Goal: Use online tool/utility: Utilize a website feature to perform a specific function

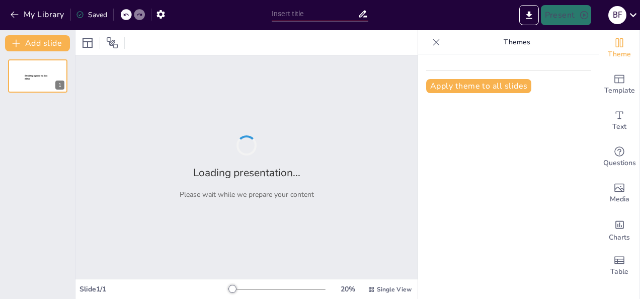
type input "Debating Media Ownership: Does It Shape Our Thoughts and Actions?"
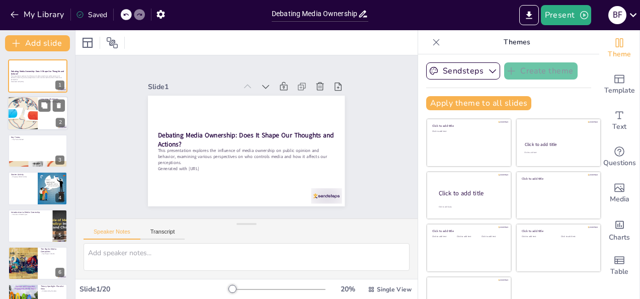
click at [47, 113] on div at bounding box center [38, 114] width 60 height 34
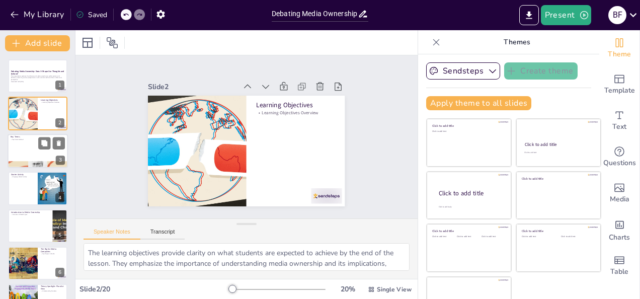
click at [35, 148] on div at bounding box center [38, 151] width 60 height 34
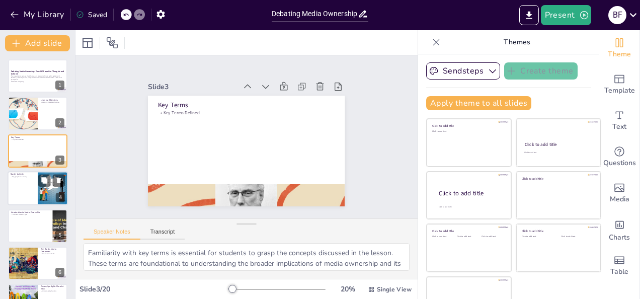
click at [31, 185] on div at bounding box center [38, 188] width 60 height 34
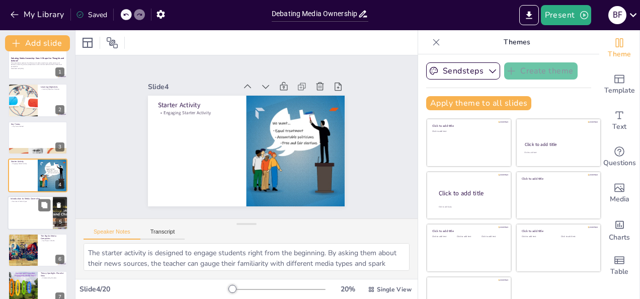
click at [26, 207] on div at bounding box center [38, 213] width 60 height 34
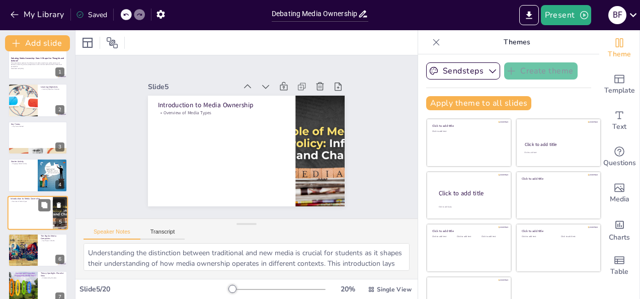
scroll to position [50, 0]
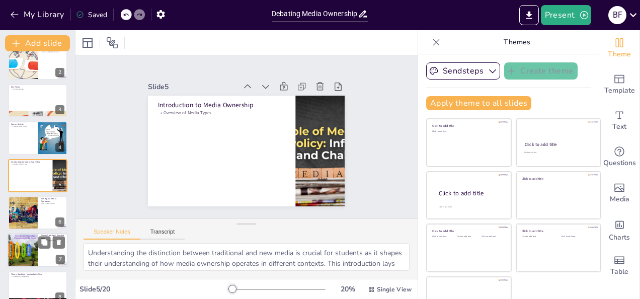
click at [25, 244] on div at bounding box center [22, 251] width 45 height 34
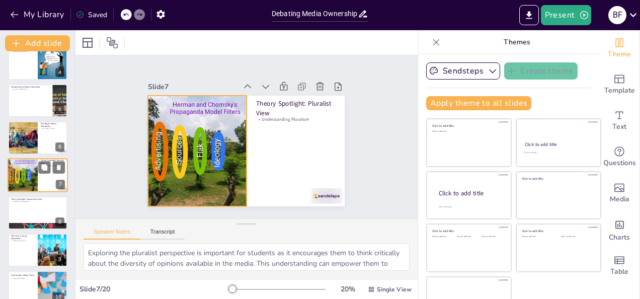
scroll to position [0, 0]
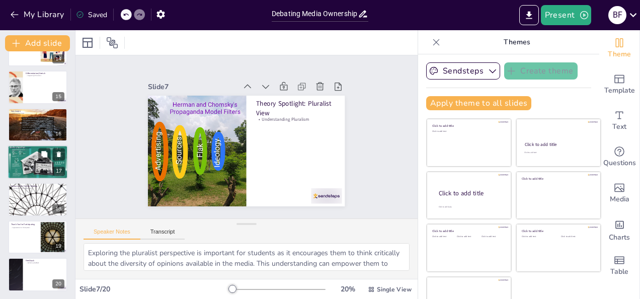
click at [21, 162] on div at bounding box center [38, 161] width 60 height 39
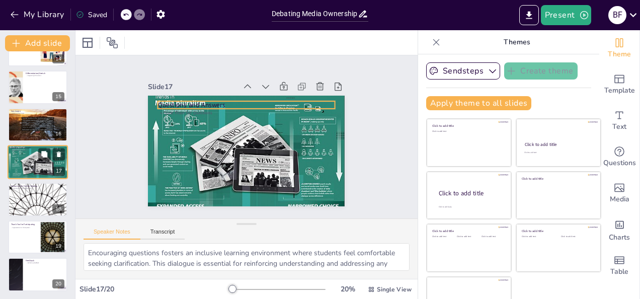
scroll to position [500, 0]
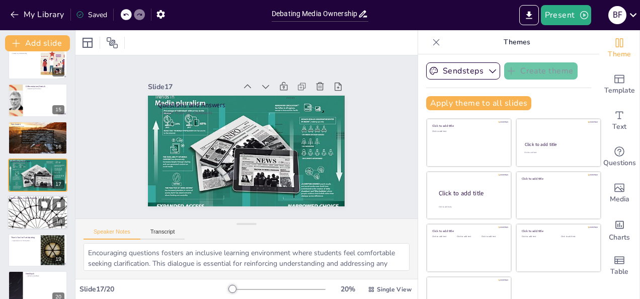
click at [27, 212] on div at bounding box center [38, 213] width 60 height 34
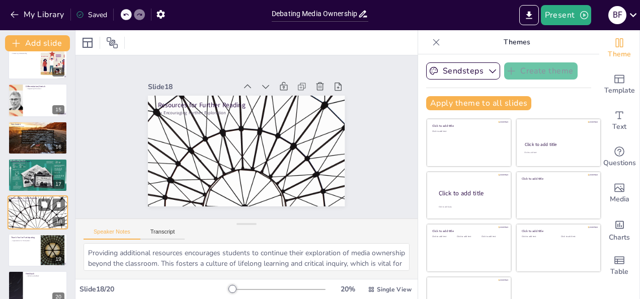
scroll to position [513, 0]
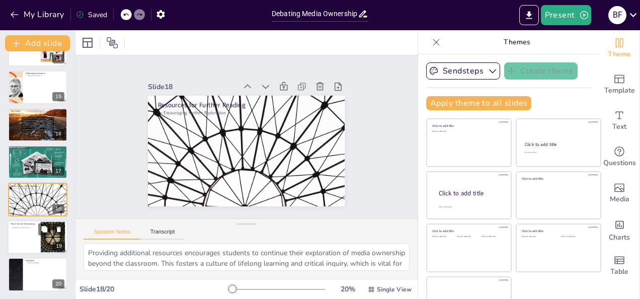
click at [25, 245] on div at bounding box center [38, 237] width 60 height 34
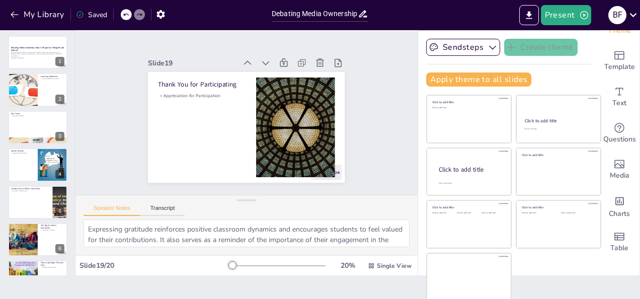
scroll to position [0, 0]
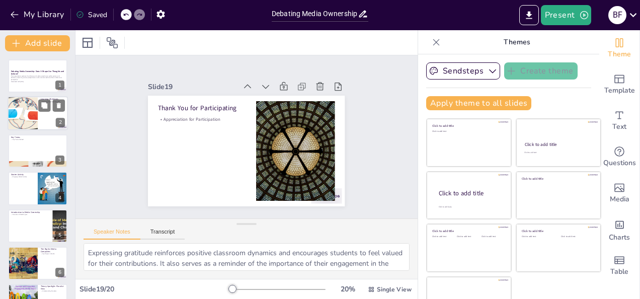
click at [30, 119] on div at bounding box center [22, 114] width 49 height 34
type textarea "The learning objectives provide clarity on what students are expected to achiev…"
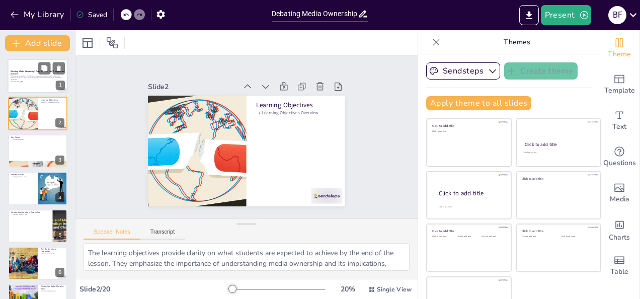
click at [31, 87] on div at bounding box center [38, 76] width 60 height 34
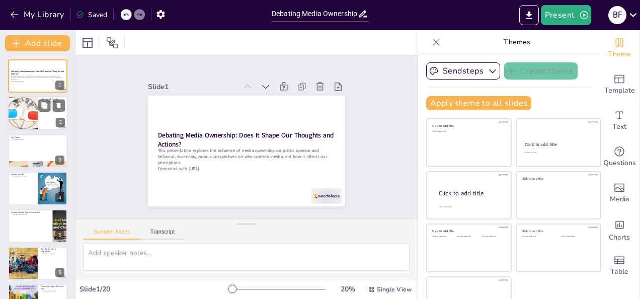
click at [29, 110] on div at bounding box center [22, 114] width 49 height 34
type textarea "The learning objectives provide clarity on what students are expected to achiev…"
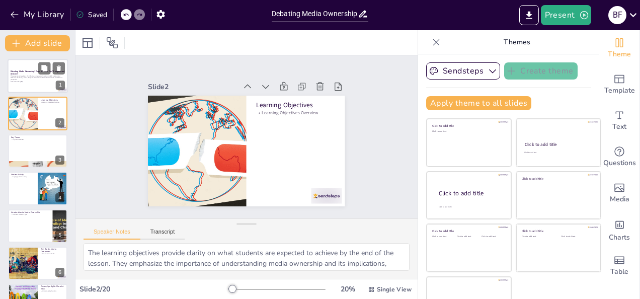
click at [29, 78] on p "This presentation explores the influence of media ownership on public opinion a…" at bounding box center [38, 78] width 54 height 6
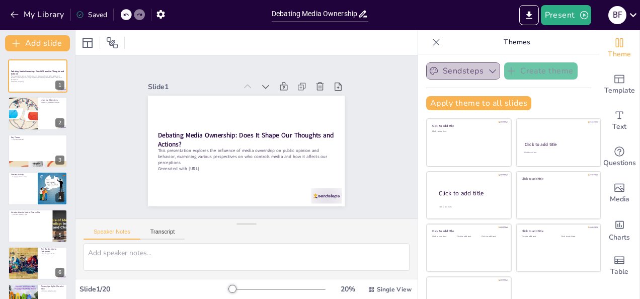
click at [488, 71] on icon "button" at bounding box center [493, 71] width 10 height 10
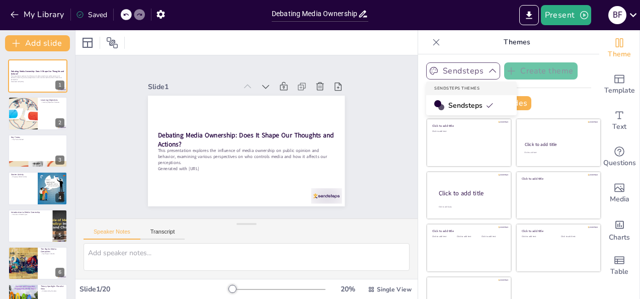
click at [462, 107] on span "Sendsteps" at bounding box center [470, 106] width 45 height 10
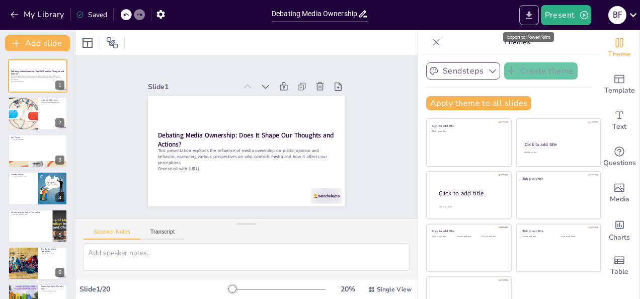
click at [531, 16] on icon "Export to PowerPoint" at bounding box center [529, 15] width 11 height 11
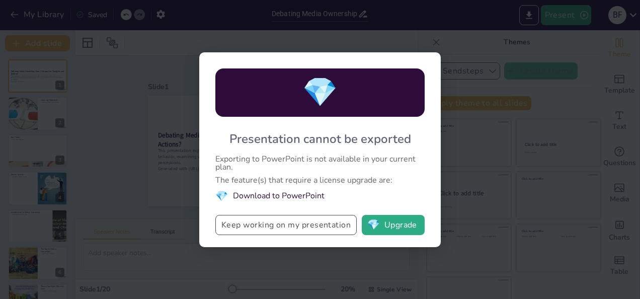
click at [332, 223] on button "Keep working on my presentation" at bounding box center [285, 225] width 141 height 20
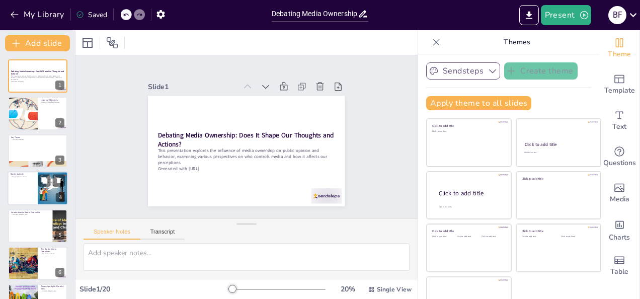
click at [40, 189] on div at bounding box center [53, 188] width 54 height 34
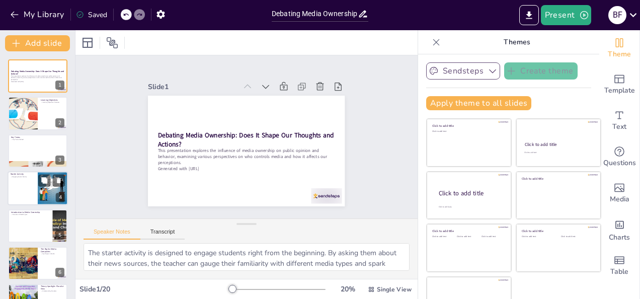
scroll to position [13, 0]
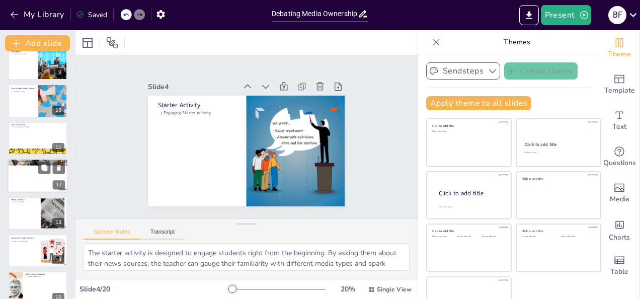
click at [33, 167] on div at bounding box center [38, 176] width 60 height 34
type textarea "The debate activity encourages students to articulate their thoughts and engage…"
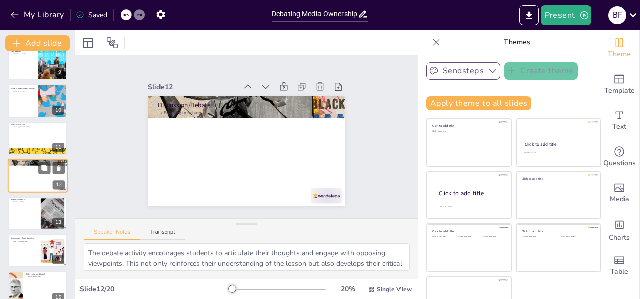
scroll to position [313, 0]
click at [564, 9] on button "Present" at bounding box center [566, 15] width 50 height 20
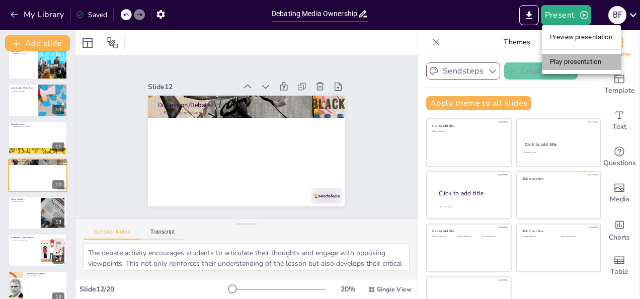
click at [567, 59] on li "Play presentation" at bounding box center [581, 62] width 79 height 16
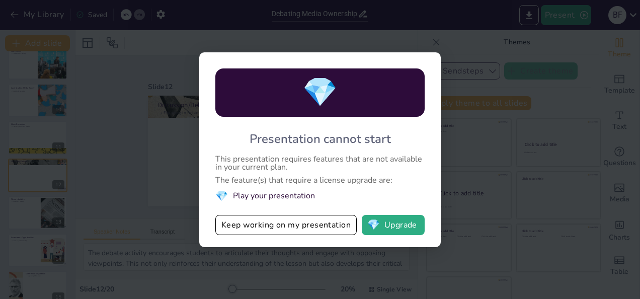
click at [480, 67] on div "💎 Presentation cannot start This presentation requires features that are not av…" at bounding box center [320, 149] width 640 height 299
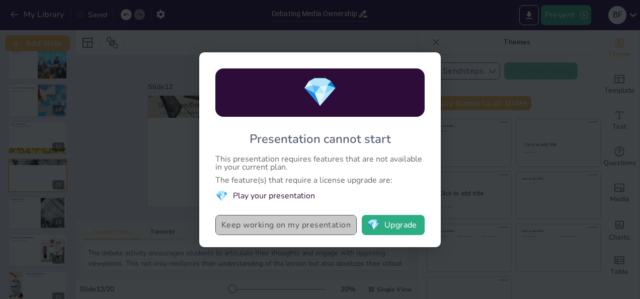
click at [294, 224] on button "Keep working on my presentation" at bounding box center [285, 225] width 141 height 20
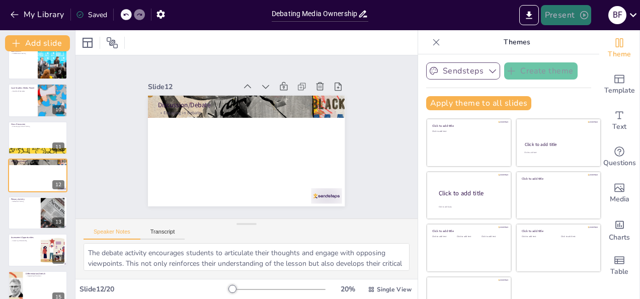
click at [557, 16] on button "Present" at bounding box center [566, 15] width 50 height 20
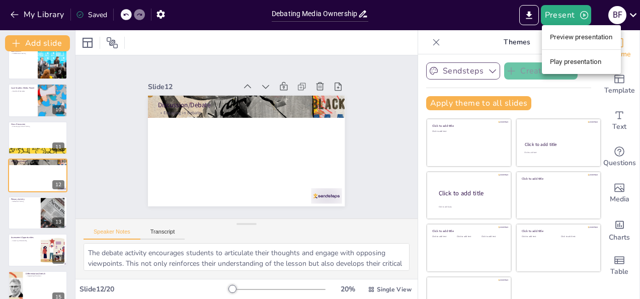
click at [558, 33] on li "Preview presentation" at bounding box center [581, 37] width 79 height 16
